Goal: Task Accomplishment & Management: Manage account settings

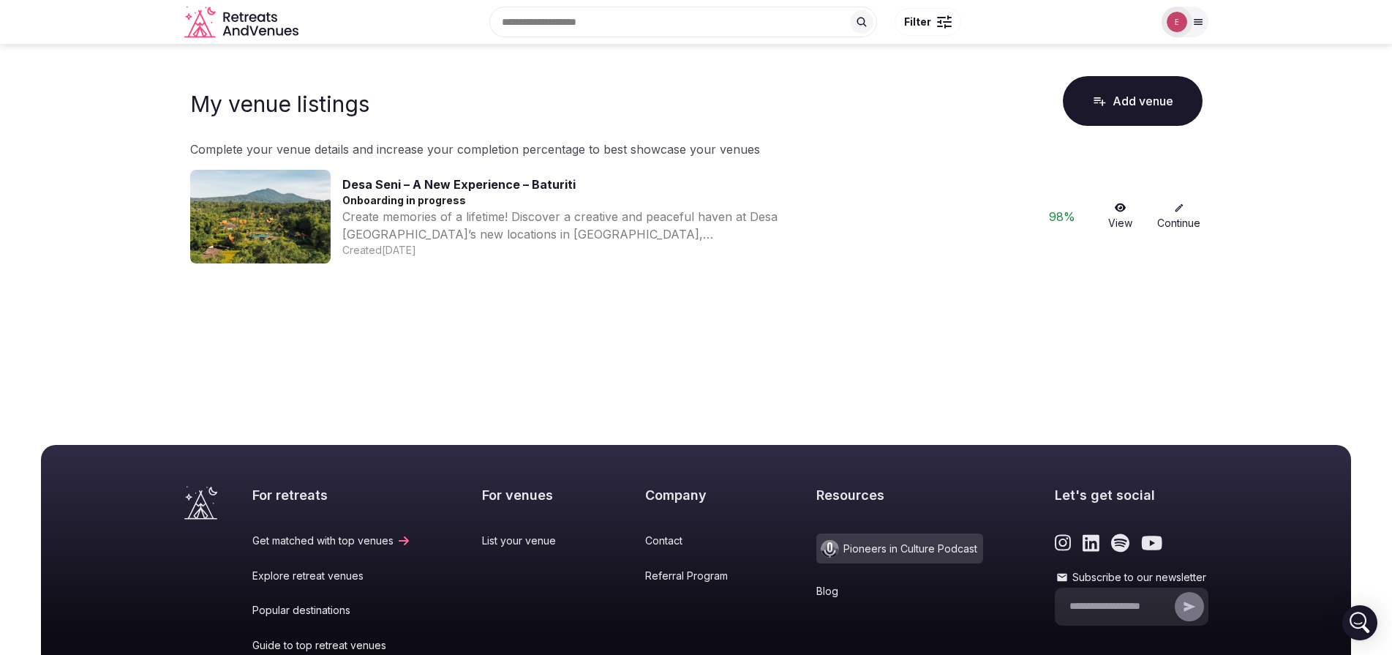
click at [1175, 216] on link "Continue" at bounding box center [1179, 217] width 47 height 28
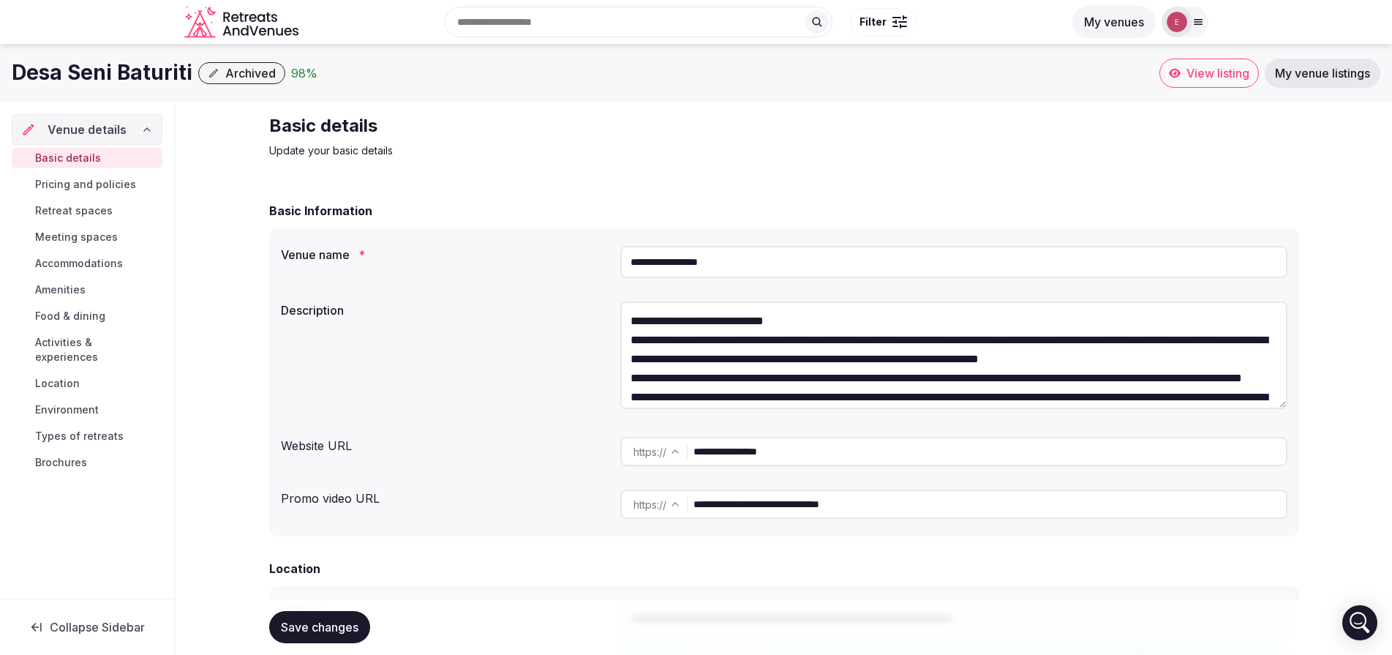
click at [318, 252] on label "Venue name *" at bounding box center [445, 255] width 328 height 12
click at [658, 263] on input "**********" at bounding box center [953, 262] width 667 height 32
click at [108, 182] on span "Pricing and policies" at bounding box center [85, 184] width 101 height 15
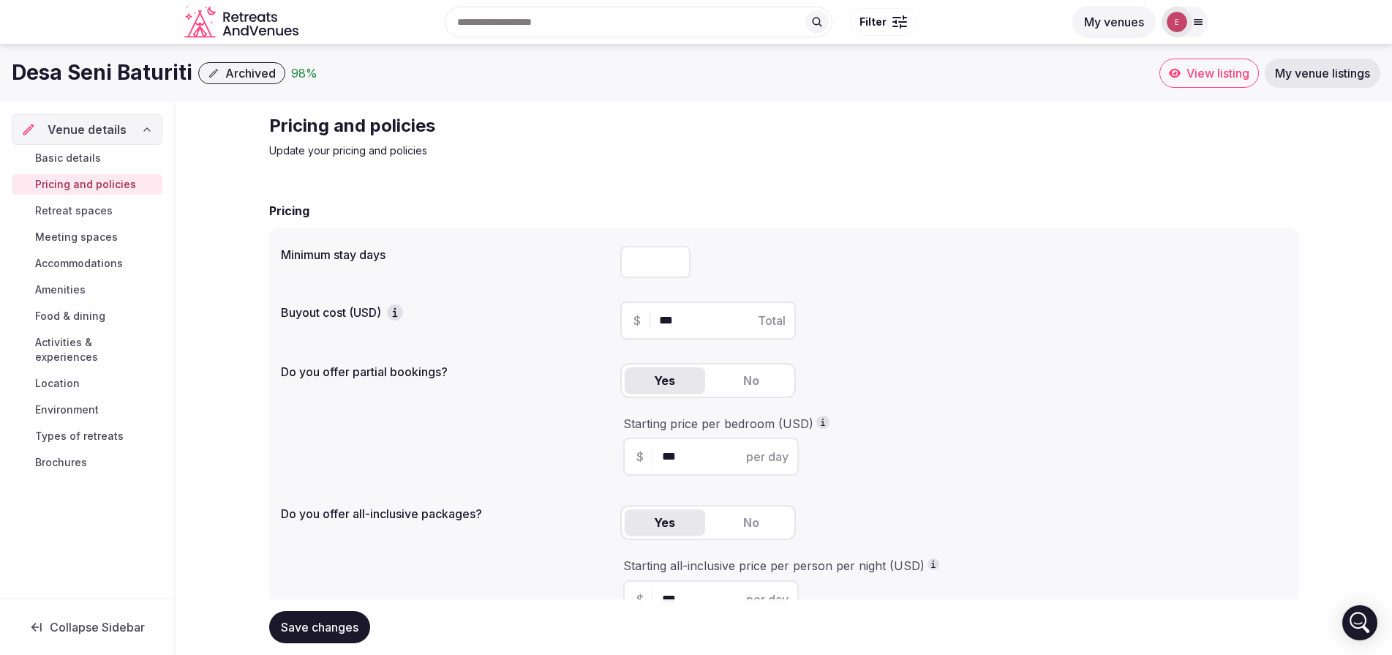
click at [678, 257] on input "*" at bounding box center [655, 262] width 70 height 32
click at [674, 258] on input "*" at bounding box center [655, 262] width 70 height 32
click at [674, 265] on input "*" at bounding box center [655, 262] width 70 height 32
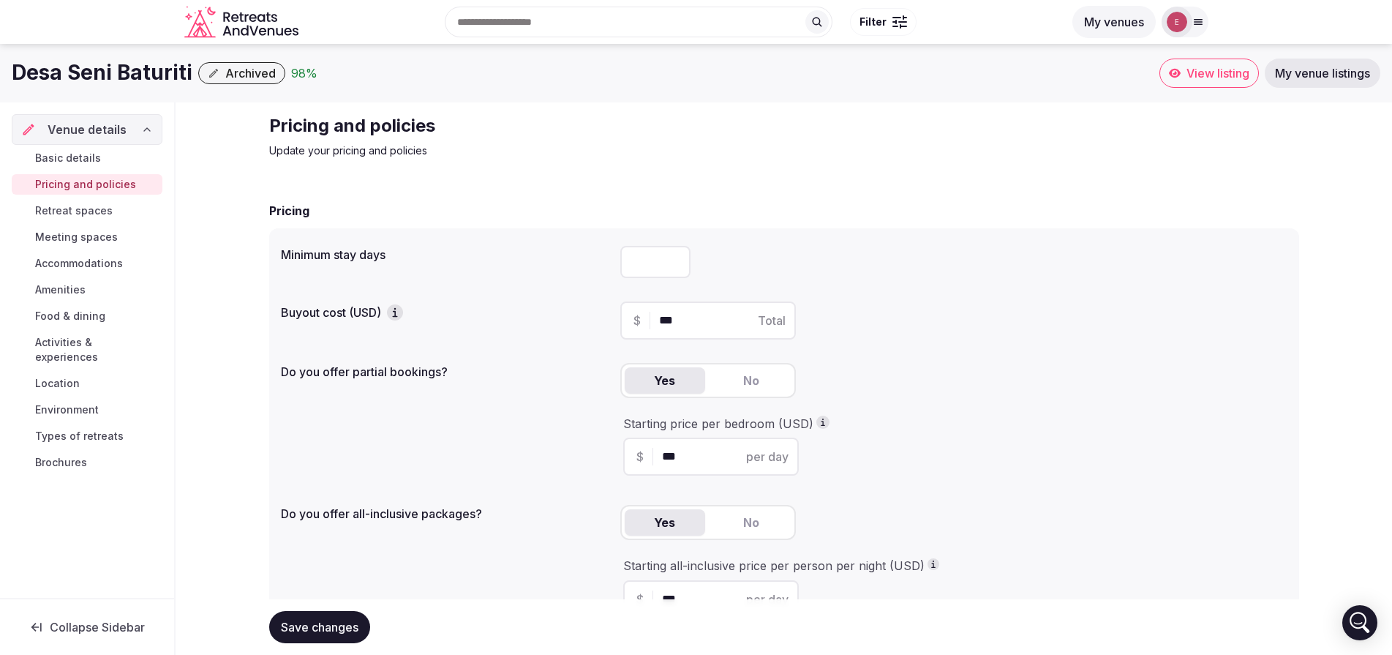
click at [674, 265] on input "*" at bounding box center [655, 262] width 70 height 32
type input "*"
click at [674, 258] on input "*" at bounding box center [655, 262] width 70 height 32
click at [336, 628] on span "Save changes" at bounding box center [320, 626] width 78 height 15
